Goal: Navigation & Orientation: Find specific page/section

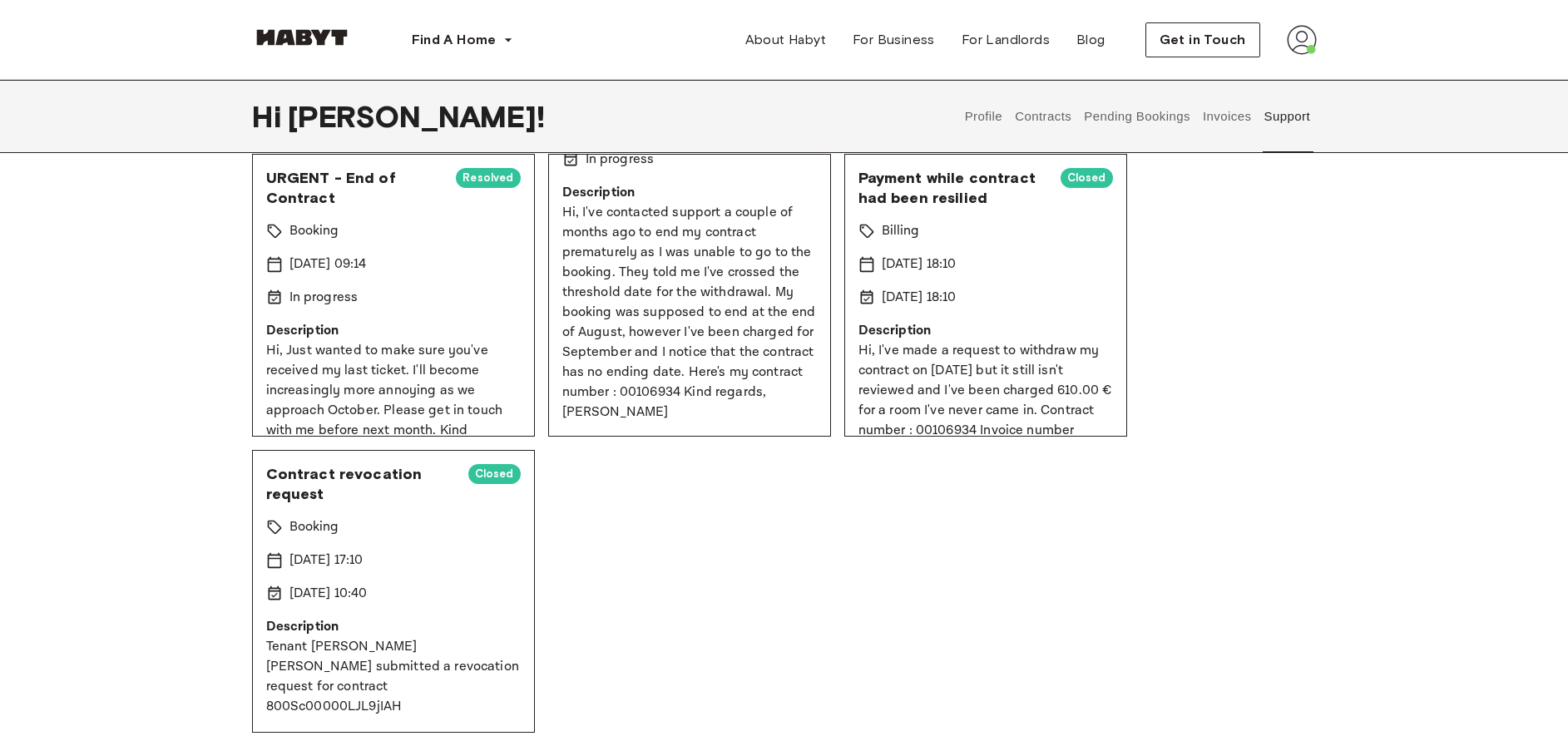
scroll to position [135, 0]
click at [411, 613] on div "Contract revocation request Closed Booking [DATE] 17:10 [DATE] 10:40 Descriptio…" at bounding box center [394, 591] width 283 height 283
click at [987, 131] on button "Profile" at bounding box center [983, 117] width 42 height 73
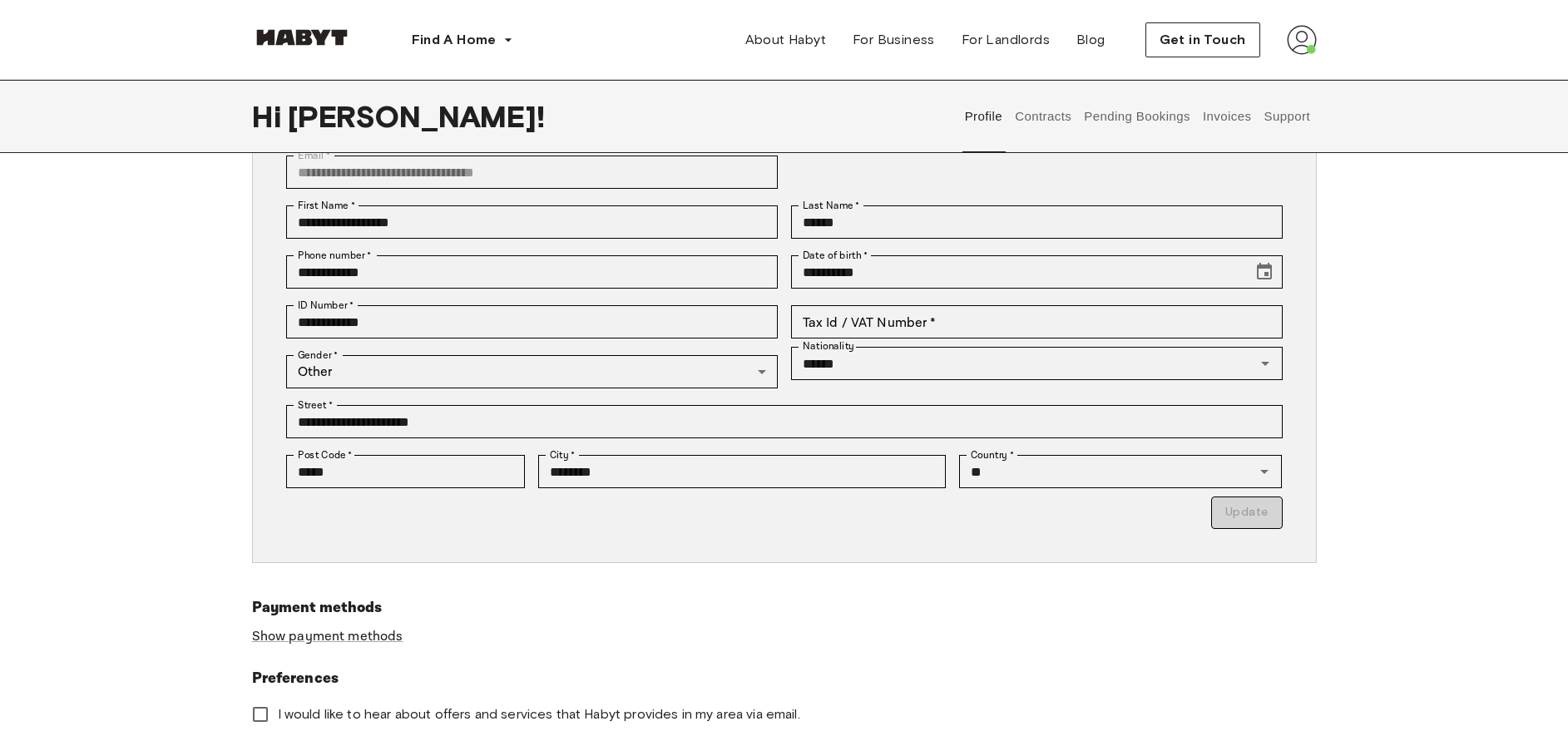
click at [1167, 106] on button "Pending Bookings" at bounding box center [1137, 117] width 111 height 73
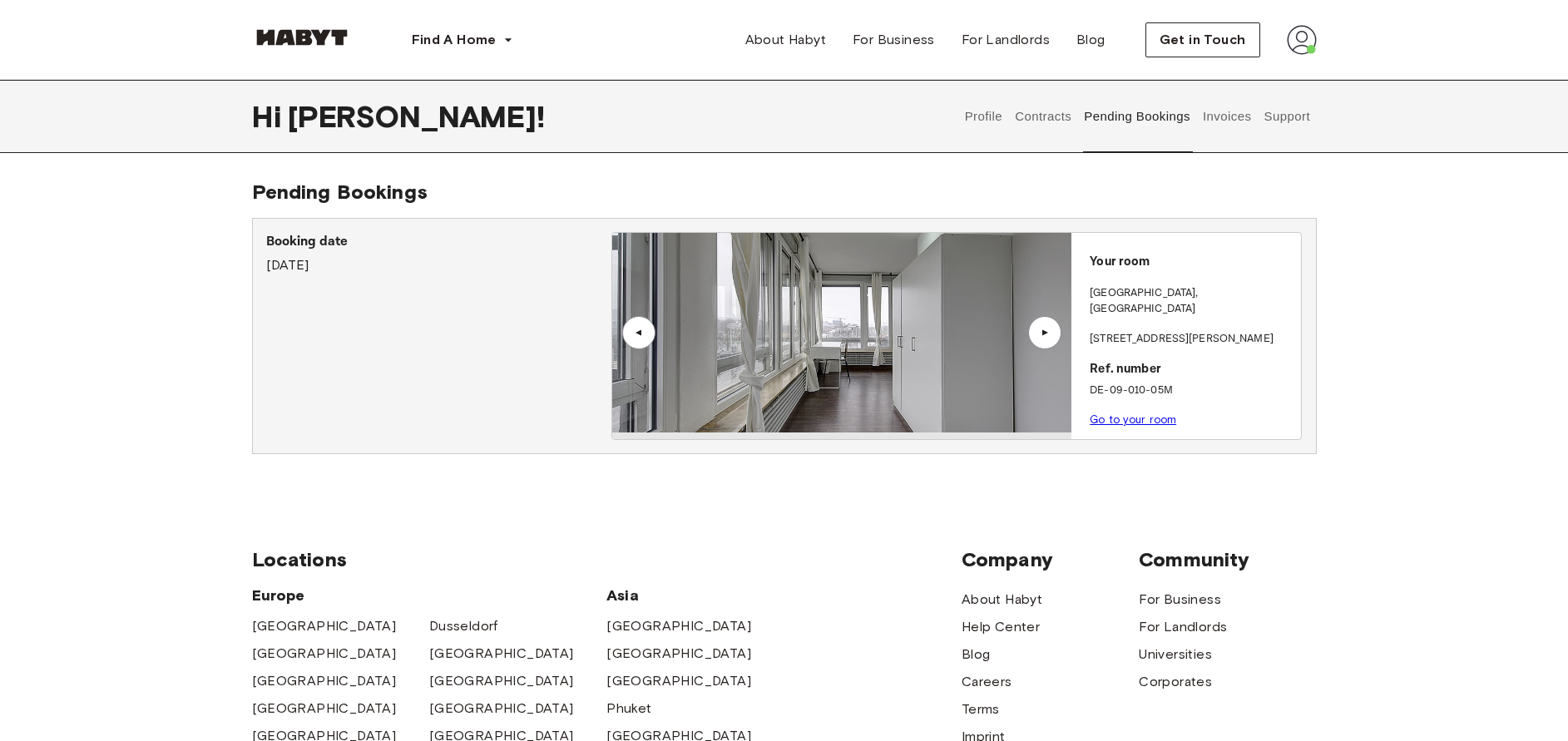
click at [641, 331] on div "▲" at bounding box center [639, 332] width 16 height 10
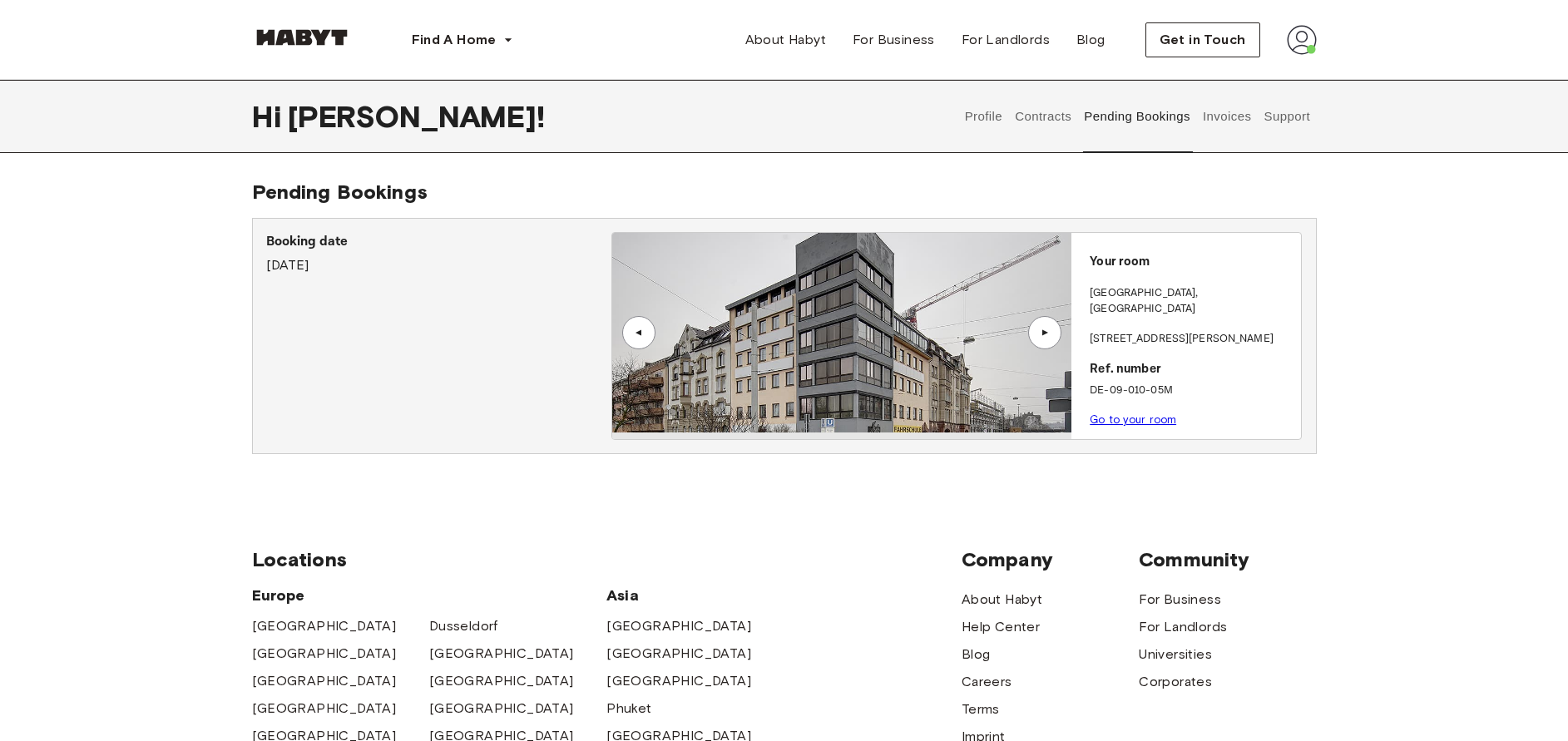
click at [1058, 113] on button "Contracts" at bounding box center [1043, 117] width 61 height 73
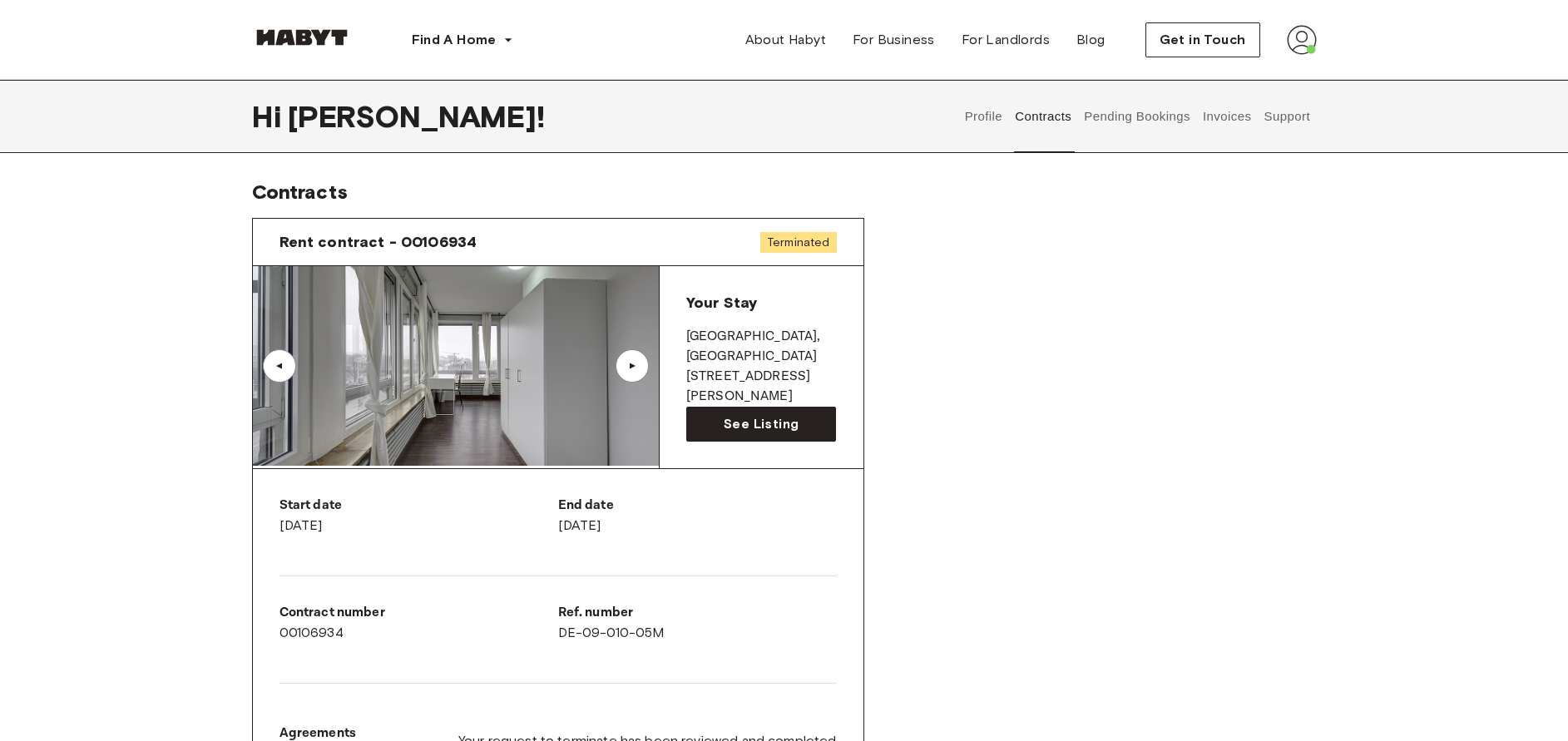
click at [1228, 127] on button "Invoices" at bounding box center [1226, 117] width 52 height 73
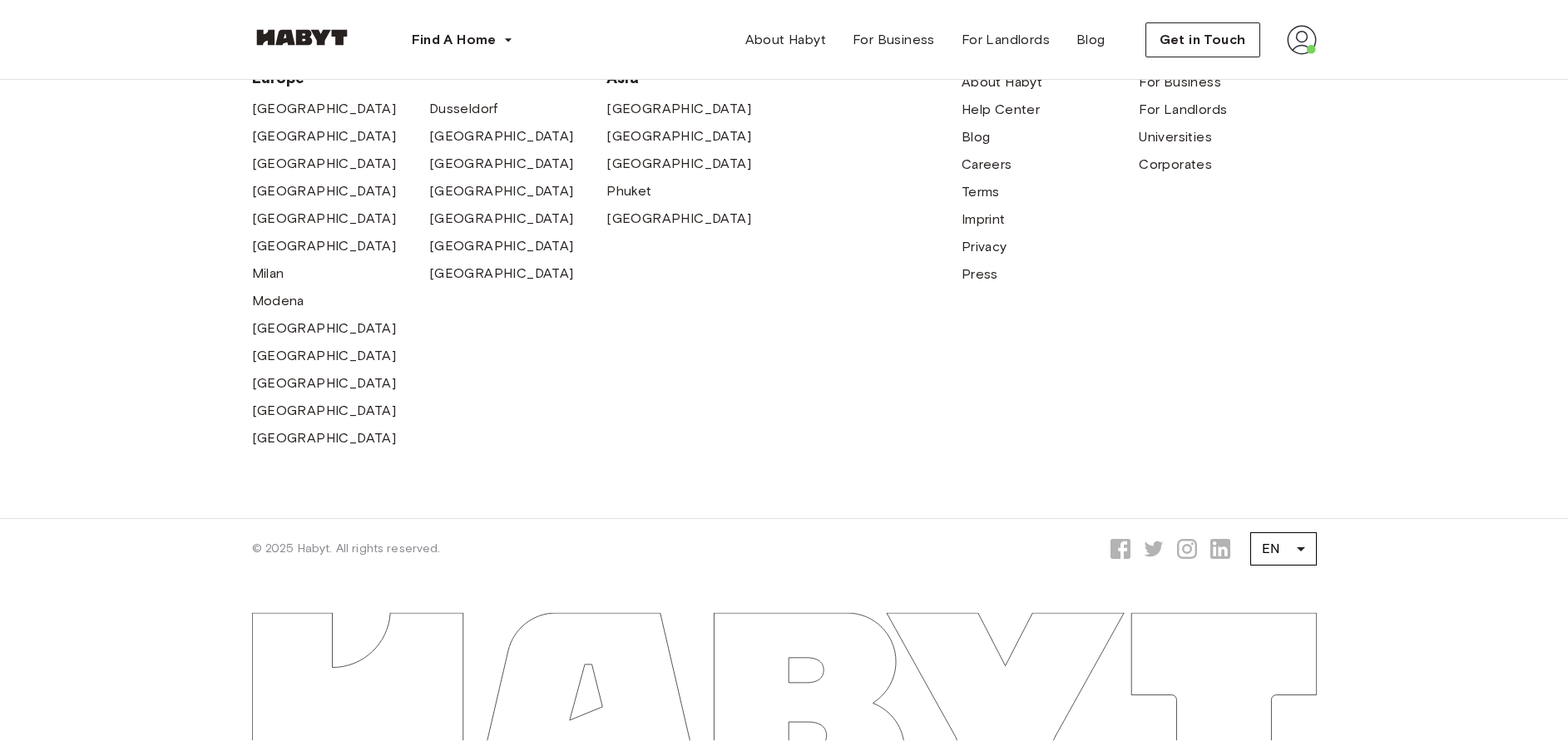
scroll to position [579, 0]
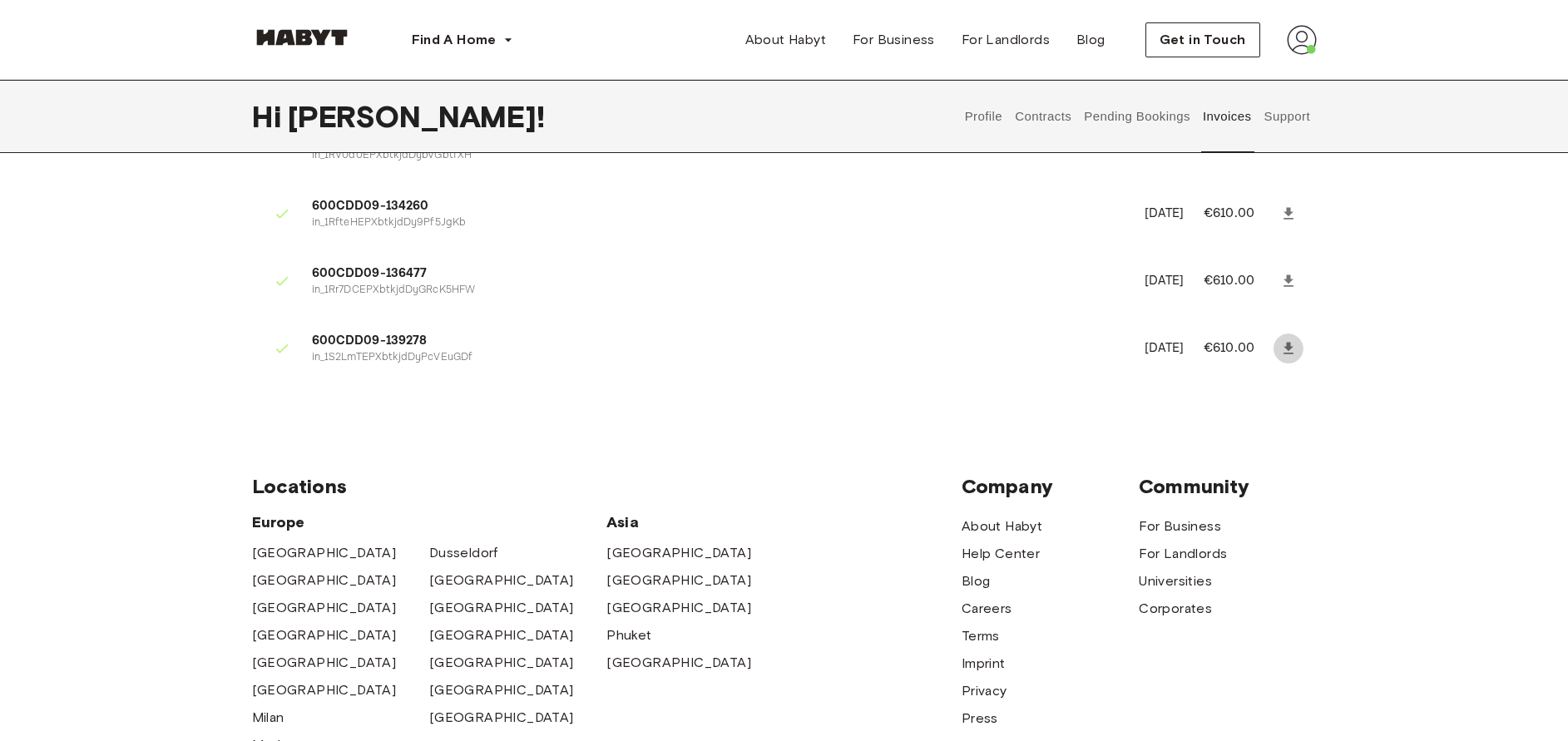
click at [1288, 354] on icon at bounding box center [1289, 349] width 10 height 12
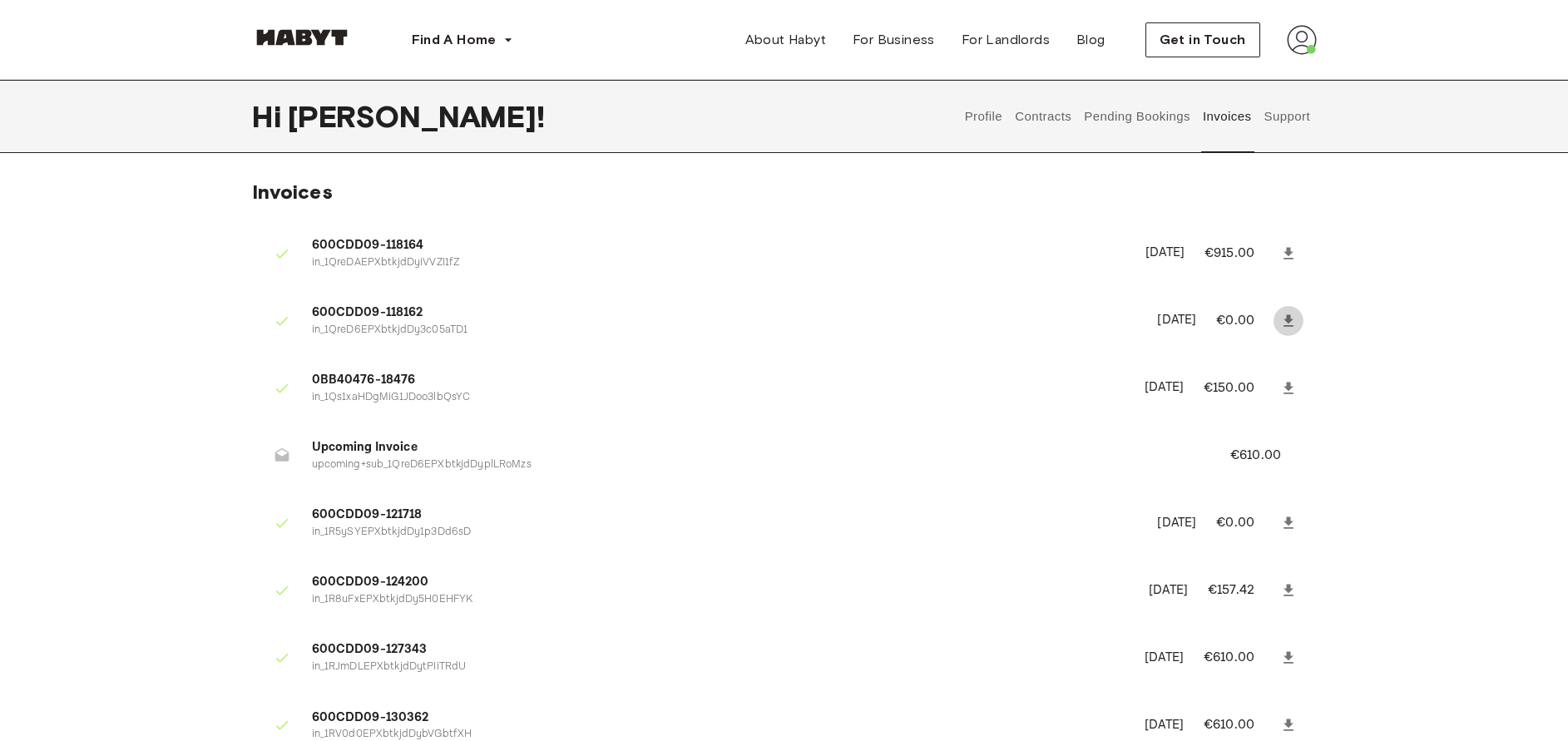
click at [1284, 315] on icon at bounding box center [1288, 321] width 16 height 16
click at [1293, 393] on icon at bounding box center [1289, 387] width 10 height 12
click at [1049, 121] on button "Contracts" at bounding box center [1043, 117] width 61 height 73
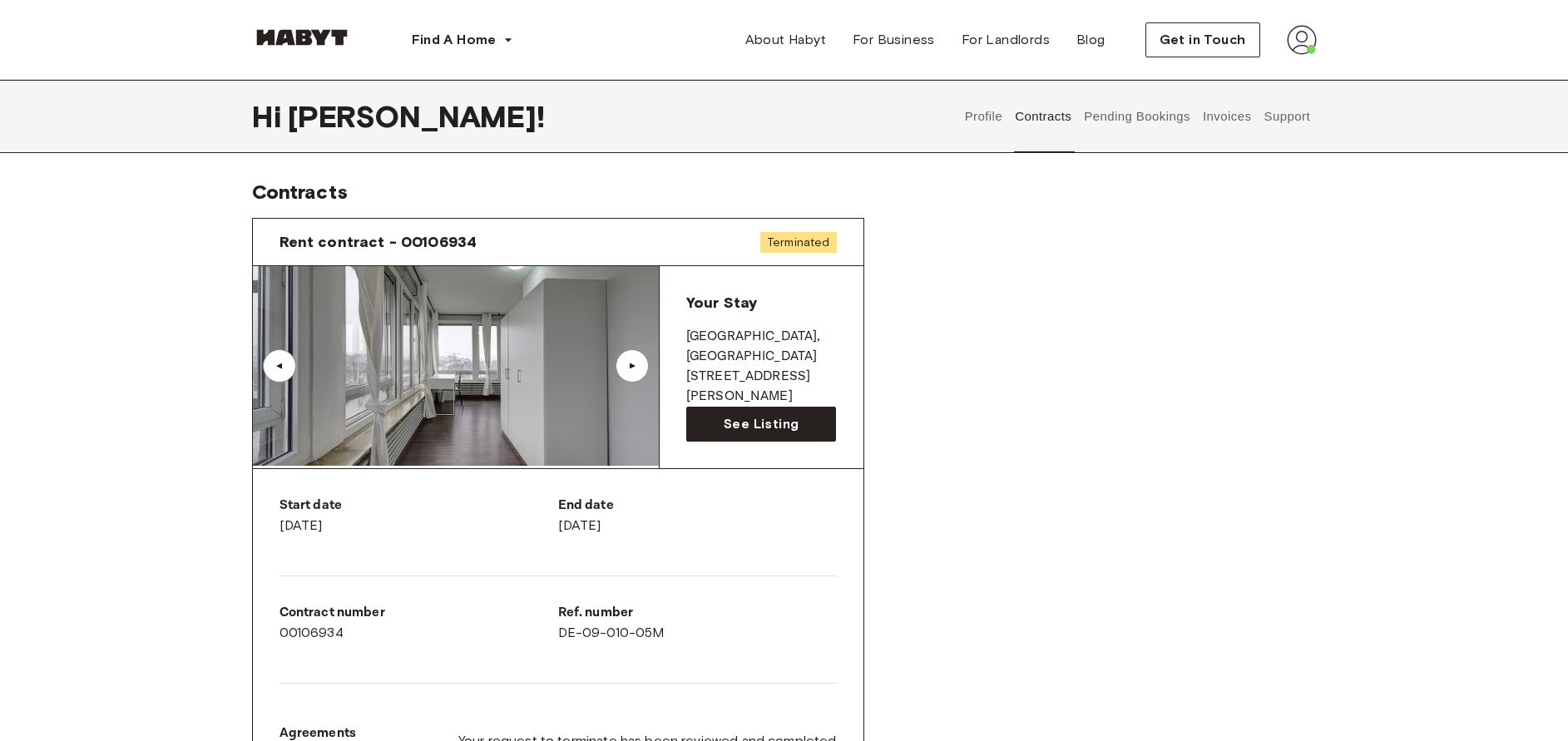
click at [635, 364] on div "▲" at bounding box center [632, 366] width 16 height 10
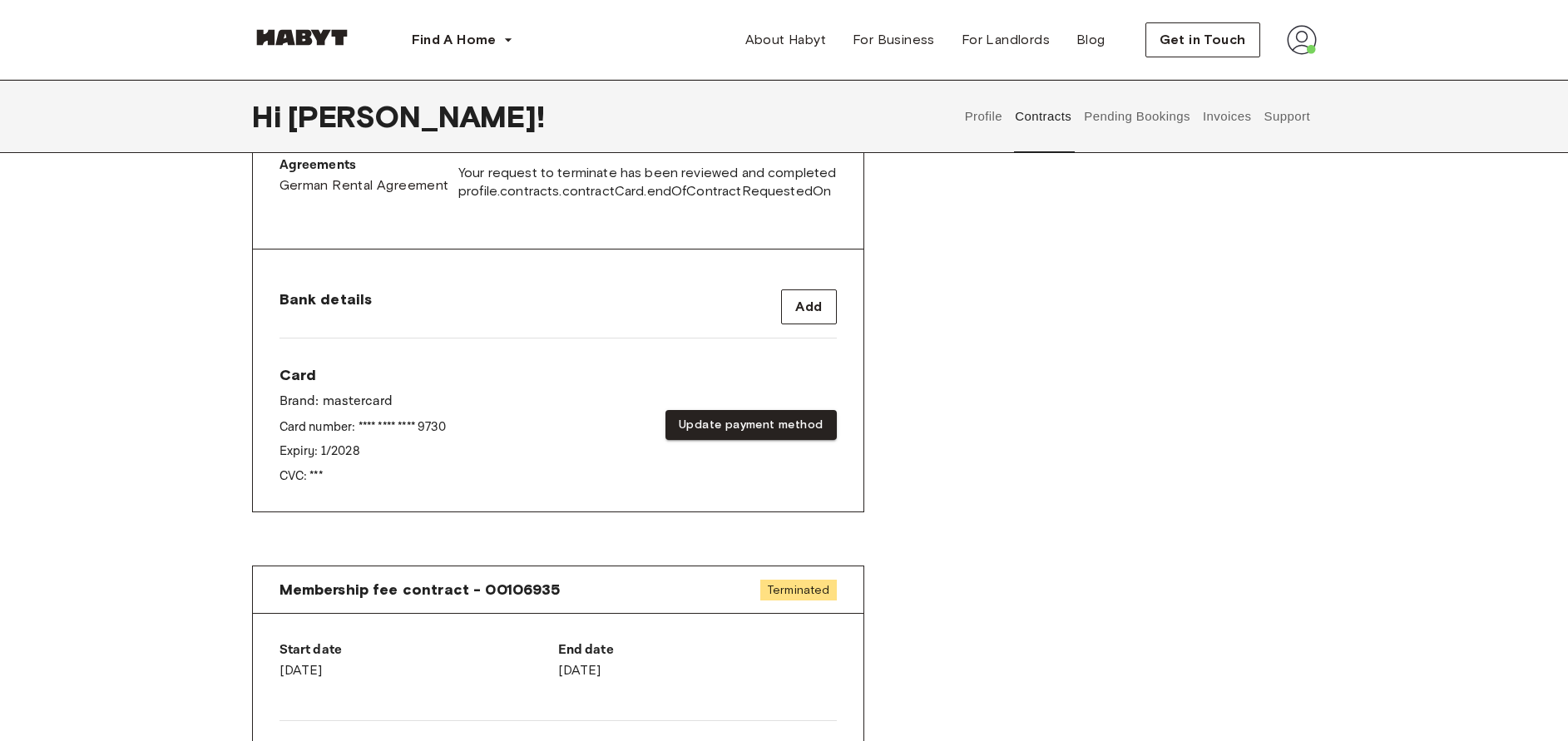
scroll to position [567, 0]
